Goal: Transaction & Acquisition: Purchase product/service

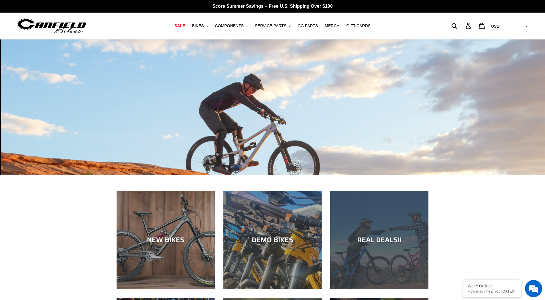
click at [412, 289] on div "REAL DEALS!!" at bounding box center [379, 289] width 98 height 0
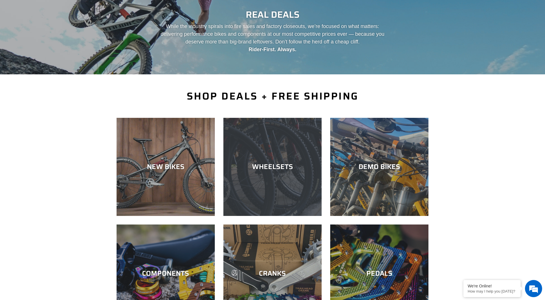
scroll to position [57, 0]
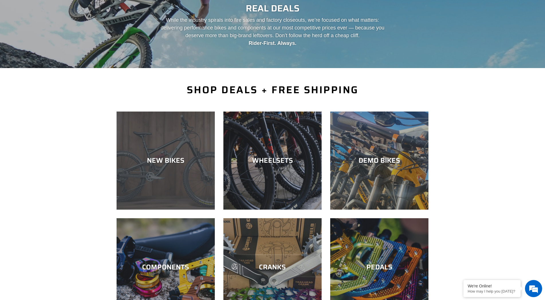
click at [185, 157] on div "NEW BIKES" at bounding box center [166, 161] width 98 height 8
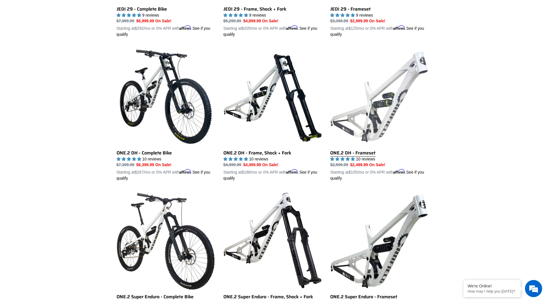
scroll to position [286, 0]
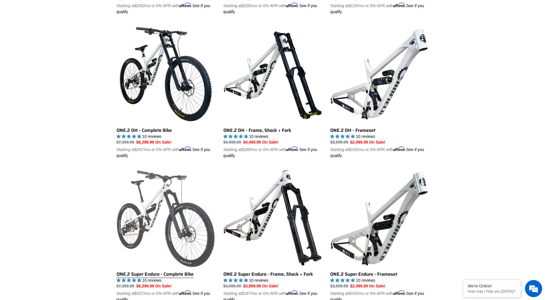
click at [167, 211] on link "ONE.2 Super Enduro - Complete Bike" at bounding box center [166, 236] width 98 height 134
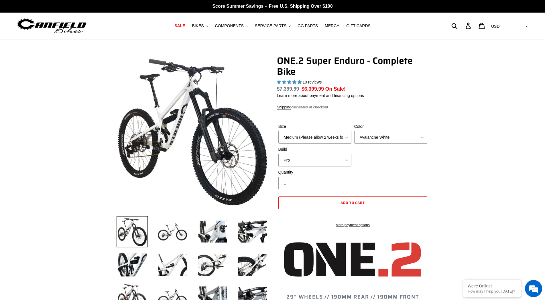
select select "highest-rating"
click at [346, 165] on select "Pro" at bounding box center [314, 160] width 73 height 13
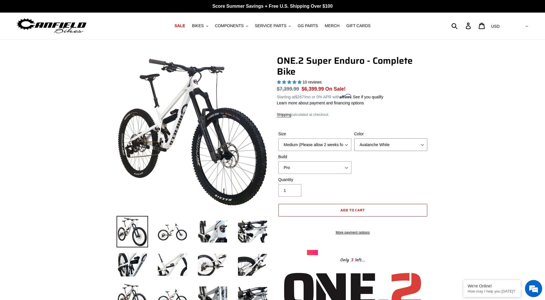
click at [380, 148] on select "Avalanche White Bentonite Grey" at bounding box center [390, 145] width 73 height 13
select select "Bentonite Grey"
click at [354, 139] on select "Avalanche White Bentonite Grey" at bounding box center [390, 145] width 73 height 13
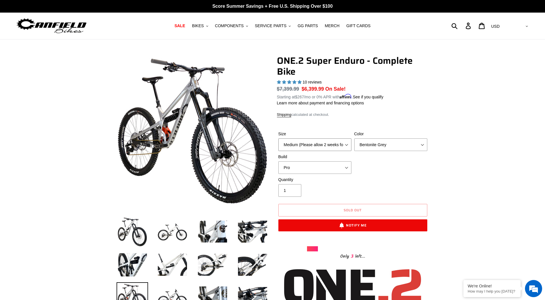
click at [346, 146] on select "Medium (Please allow 2 weeks for delivery) Large (Sold Out)" at bounding box center [314, 145] width 73 height 13
select select "Large (Sold Out)"
click at [278, 139] on select "Medium (Please allow 2 weeks for delivery) Large (Sold Out)" at bounding box center [314, 145] width 73 height 13
click at [211, 26] on button "BIKES .cls-1{fill:#231f20}" at bounding box center [200, 26] width 22 height 8
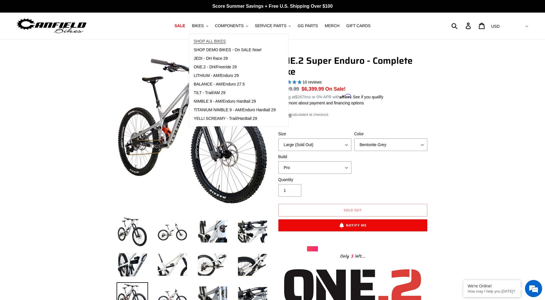
click at [216, 40] on span "SHOP ALL BIKES" at bounding box center [210, 41] width 32 height 5
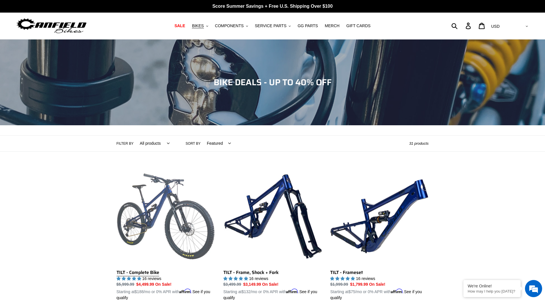
click at [152, 210] on link "TILT - Complete Bike" at bounding box center [166, 234] width 98 height 134
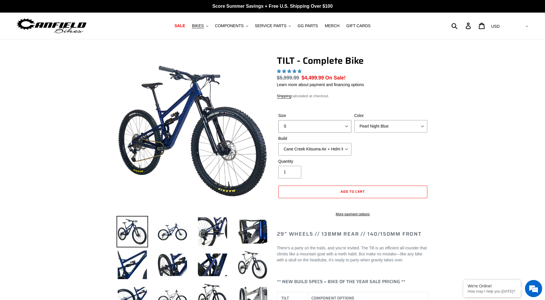
click at [324, 129] on select "S M L" at bounding box center [314, 126] width 73 height 13
select select "highest-rating"
select select "L"
click at [278, 120] on select "S M L" at bounding box center [314, 126] width 73 height 13
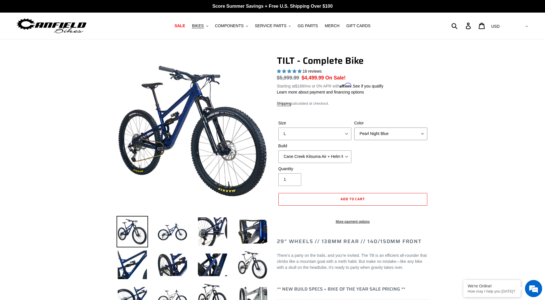
click at [393, 136] on select "Pearl Night Blue Stealth Silver Raw" at bounding box center [390, 134] width 73 height 13
click at [354, 128] on select "Pearl Night Blue Stealth Silver Raw" at bounding box center [390, 134] width 73 height 13
click at [391, 136] on select "Pearl Night Blue Stealth Silver Raw" at bounding box center [390, 134] width 73 height 13
click at [354, 128] on select "Pearl Night Blue Stealth Silver Raw" at bounding box center [390, 134] width 73 height 13
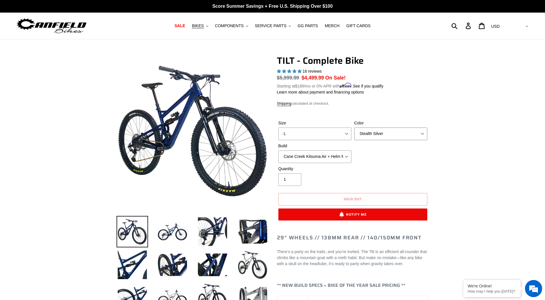
click at [385, 133] on select "Pearl Night Blue Stealth Silver Raw" at bounding box center [390, 134] width 73 height 13
select select "Raw"
click at [354, 128] on select "Pearl Night Blue Stealth Silver Raw" at bounding box center [390, 134] width 73 height 13
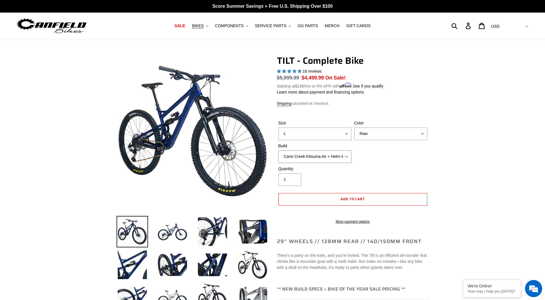
click at [341, 160] on select "Cane Creek Kitsuma Air + Helm MKII 140 + SRAM GX Cane Creek Kitsuma Air + Helm …" at bounding box center [314, 157] width 73 height 13
select select "Cane Creek Kitsuma Air + Helm MKII 140 + SRAM XO1"
click at [278, 151] on select "Cane Creek Kitsuma Air + Helm MKII 140 + SRAM GX Cane Creek Kitsuma Air + Helm …" at bounding box center [314, 157] width 73 height 13
click at [385, 129] on select "Pearl Night Blue Stealth Silver Raw" at bounding box center [390, 134] width 73 height 13
select select "Pearl Night Blue"
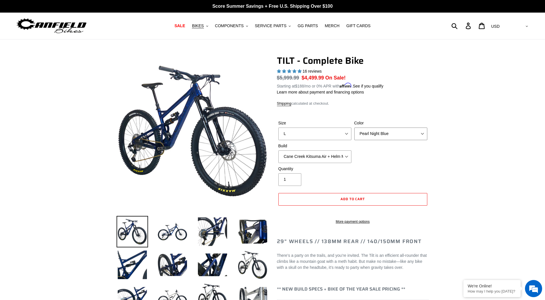
click at [354, 128] on select "Pearl Night Blue Stealth Silver Raw" at bounding box center [390, 134] width 73 height 13
click at [346, 153] on select "Cane Creek Kitsuma Air + Helm MKII 140 + SRAM GX Cane Creek Kitsuma Air + Helm …" at bounding box center [314, 157] width 73 height 13
click at [278, 151] on select "Cane Creek Kitsuma Air + Helm MKII 140 + SRAM GX Cane Creek Kitsuma Air + Helm …" at bounding box center [314, 157] width 73 height 13
click at [349, 157] on select "Cane Creek Kitsuma Air + Helm MKII 140 + SRAM GX Cane Creek Kitsuma Air + Helm …" at bounding box center [314, 157] width 73 height 13
select select "Cane Creek Kitsuma Air + Helm MKII 140 + SRAM XO1"
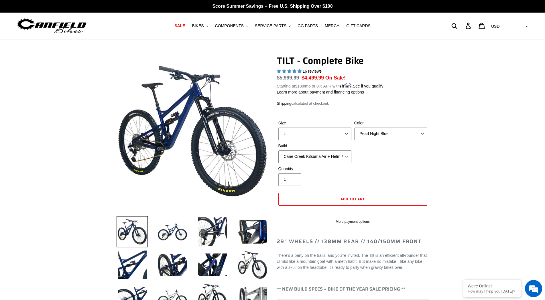
click at [278, 151] on select "Cane Creek Kitsuma Air + Helm MKII 140 + SRAM GX Cane Creek Kitsuma Air + Helm …" at bounding box center [314, 157] width 73 height 13
click at [181, 25] on link "SALE" at bounding box center [180, 26] width 16 height 8
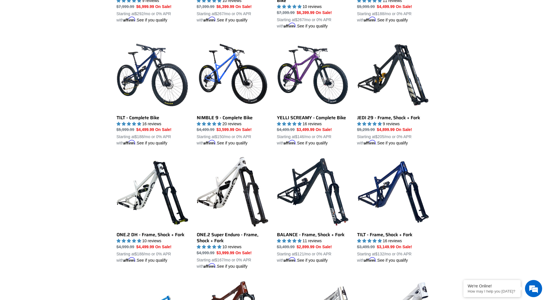
scroll to position [478, 0]
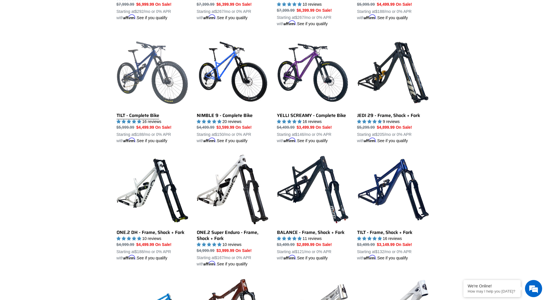
click at [146, 68] on link "TILT - Complete Bike" at bounding box center [153, 90] width 72 height 107
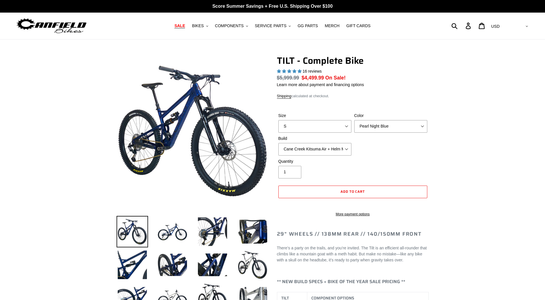
select select "highest-rating"
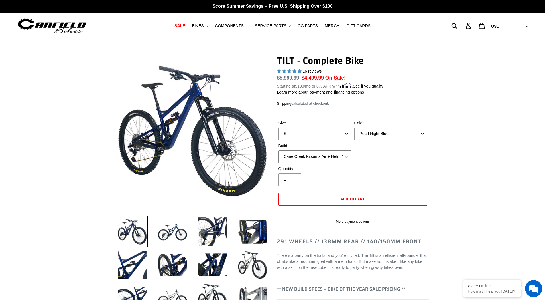
click at [334, 157] on select "Cane Creek Kitsuma Air + Helm MKII 140 + SRAM GX Cane Creek Kitsuma Air + Helm …" at bounding box center [314, 157] width 73 height 13
click at [278, 151] on select "Cane Creek Kitsuma Air + Helm MKII 140 + SRAM GX Cane Creek Kitsuma Air + Helm …" at bounding box center [314, 157] width 73 height 13
click at [347, 157] on select "Cane Creek Kitsuma Air + Helm MKII 140 + SRAM GX Cane Creek Kitsuma Air + Helm …" at bounding box center [314, 157] width 73 height 13
select select "Fox Float X + 36 SL Factory Grip X 140 + SRAM XO"
click at [278, 151] on select "Cane Creek Kitsuma Air + Helm MKII 140 + SRAM GX Cane Creek Kitsuma Air + Helm …" at bounding box center [314, 157] width 73 height 13
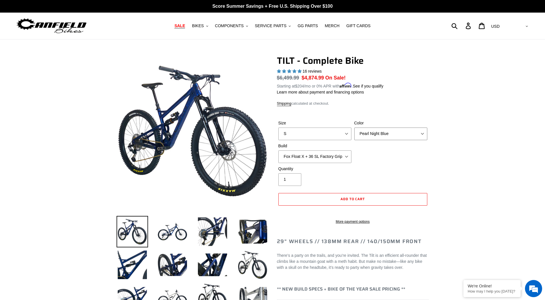
click at [416, 136] on select "Pearl Night Blue Stealth Silver Raw" at bounding box center [390, 134] width 73 height 13
click at [314, 130] on select "S M L" at bounding box center [314, 134] width 73 height 13
select select "L"
click at [278, 128] on select "S M L" at bounding box center [314, 134] width 73 height 13
click at [401, 135] on select "Pearl Night Blue Stealth Silver Raw" at bounding box center [390, 134] width 73 height 13
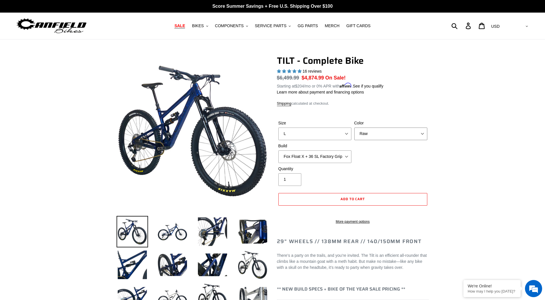
click at [354, 128] on select "Pearl Night Blue Stealth Silver Raw" at bounding box center [390, 134] width 73 height 13
click at [389, 134] on select "Pearl Night Blue Stealth Silver Raw" at bounding box center [390, 134] width 73 height 13
click at [354, 128] on select "Pearl Night Blue Stealth Silver Raw" at bounding box center [390, 134] width 73 height 13
drag, startPoint x: 383, startPoint y: 131, endPoint x: 380, endPoint y: 139, distance: 7.8
click at [383, 131] on select "Pearl Night Blue Stealth Silver Raw" at bounding box center [390, 134] width 73 height 13
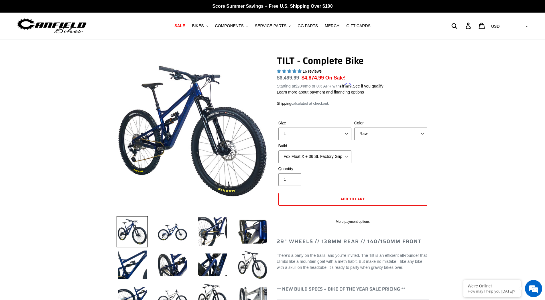
click at [354, 128] on select "Pearl Night Blue Stealth Silver Raw" at bounding box center [390, 134] width 73 height 13
click at [379, 131] on select "Pearl Night Blue Stealth Silver Raw" at bounding box center [390, 134] width 73 height 13
click at [354, 128] on select "Pearl Night Blue Stealth Silver Raw" at bounding box center [390, 134] width 73 height 13
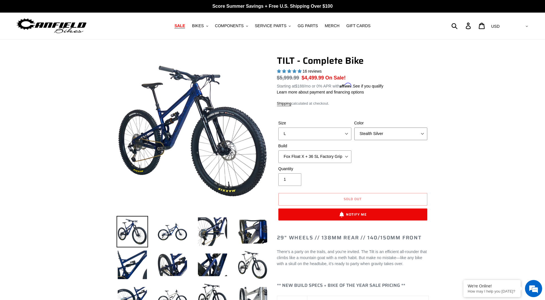
click at [379, 133] on select "Pearl Night Blue Stealth Silver Raw" at bounding box center [390, 134] width 73 height 13
click at [354, 128] on select "Pearl Night Blue Stealth Silver Raw" at bounding box center [390, 134] width 73 height 13
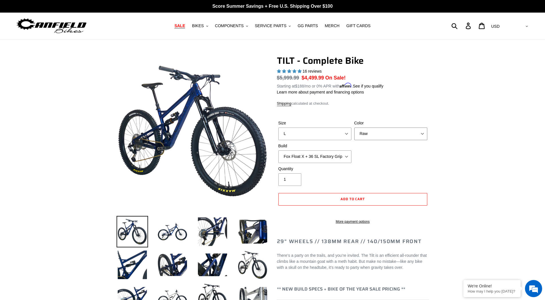
click at [396, 129] on select "Pearl Night Blue Stealth Silver Raw" at bounding box center [390, 134] width 73 height 13
select select "Pearl Night Blue"
click at [354, 128] on select "Pearl Night Blue Stealth Silver Raw" at bounding box center [390, 134] width 73 height 13
click at [302, 28] on span "GG PARTS" at bounding box center [307, 25] width 20 height 5
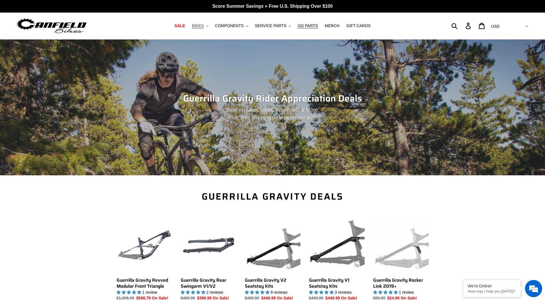
click at [211, 29] on button "BIKES .cls-1{fill:#231f20}" at bounding box center [200, 26] width 22 height 8
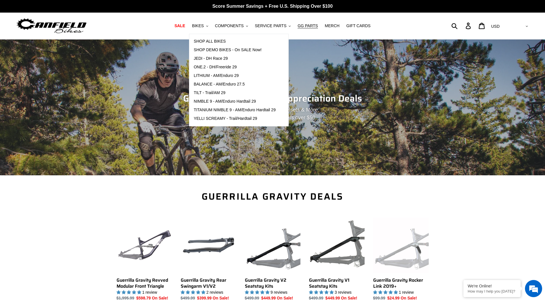
click at [68, 30] on img at bounding box center [52, 26] width 72 height 18
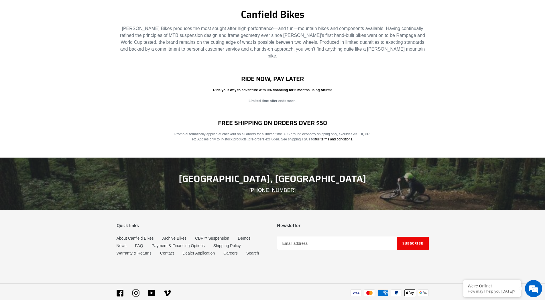
scroll to position [997, 0]
